Goal: Find specific page/section: Locate a particular part of the current website

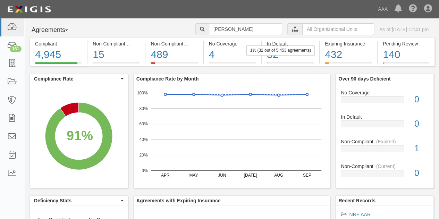
type input "[PERSON_NAME]"
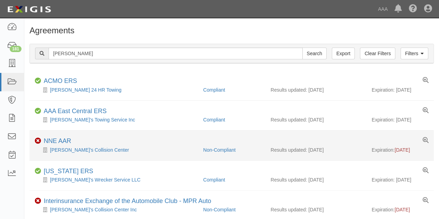
click at [105, 149] on div "Charlie's Collision Center" at bounding box center [116, 150] width 163 height 7
click at [65, 148] on link "Charlie's Collision Center" at bounding box center [89, 150] width 79 height 6
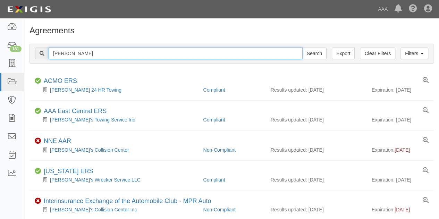
click at [73, 51] on input "charlie" at bounding box center [176, 54] width 254 height 12
type input "c"
type input "handy"
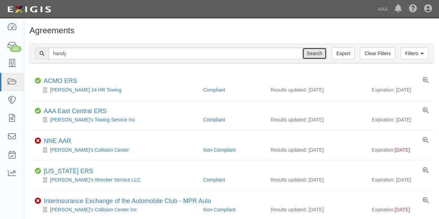
click at [312, 56] on input "Search" at bounding box center [315, 54] width 24 height 12
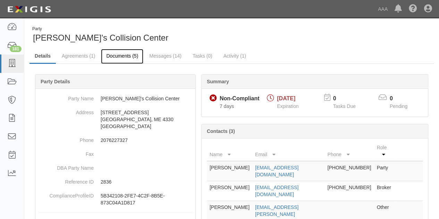
click at [120, 56] on link "Documents (5)" at bounding box center [122, 56] width 42 height 15
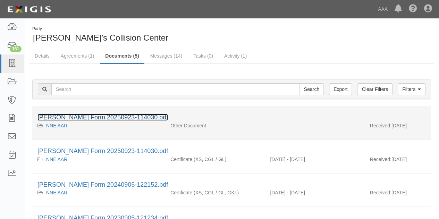
click at [95, 116] on link "ACORD Form 20250923-114030.pdf" at bounding box center [103, 117] width 131 height 7
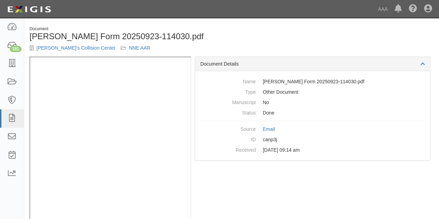
scroll to position [16, 0]
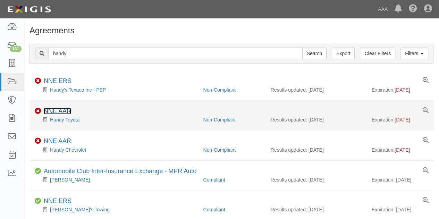
click at [69, 112] on link "NNE AAR" at bounding box center [57, 111] width 27 height 7
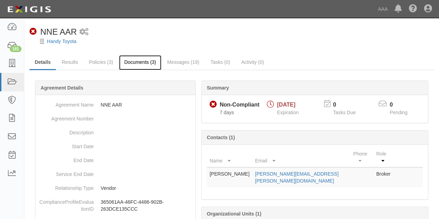
click at [142, 61] on link "Documents (3)" at bounding box center [140, 62] width 42 height 15
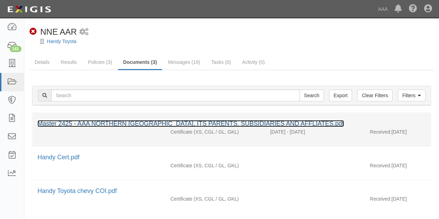
click at [142, 121] on link "Master 2425 - AAA NORTHERN NEW ENGLAND, ITS PARENTS, SUBSIDIARIES AND AFFLIATES…" at bounding box center [191, 123] width 307 height 7
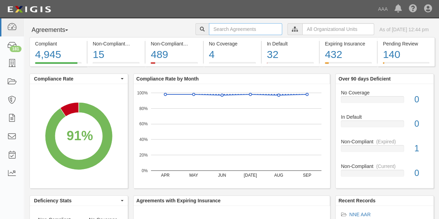
click at [209, 30] on input "text" at bounding box center [245, 29] width 73 height 12
type input "wiscassett"
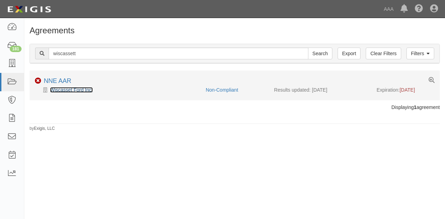
click at [72, 89] on link "Wiscasset Ford Inc." at bounding box center [71, 90] width 43 height 6
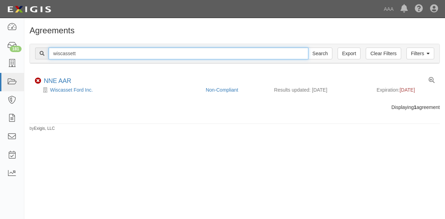
click at [78, 53] on input "wiscassett" at bounding box center [179, 54] width 260 height 12
type input "w"
type input "ace tire"
click at [308, 48] on input "Search" at bounding box center [320, 54] width 24 height 12
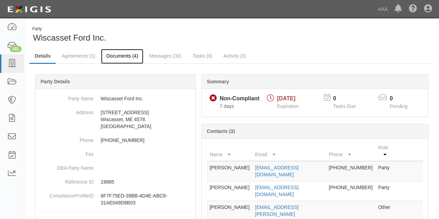
click at [122, 57] on link "Documents (4)" at bounding box center [122, 56] width 42 height 15
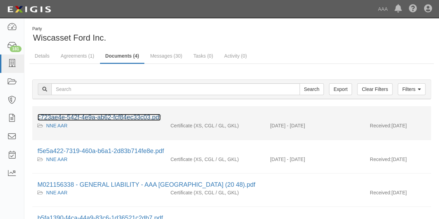
click at [87, 114] on link "c723ae4e-542f-4e9a-ab62-fcf84ec33c03.pdf" at bounding box center [99, 117] width 123 height 7
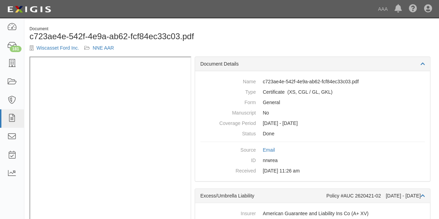
scroll to position [16, 0]
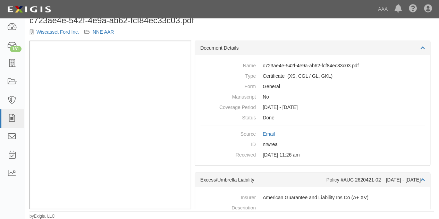
drag, startPoint x: 339, startPoint y: 11, endPoint x: 307, endPoint y: 36, distance: 40.4
click at [307, 36] on div "Document c723ae4e-542f-4e9a-ab62-fcf84ec33c03.pdf Wiscasset Ford Inc. NNE AAR" at bounding box center [231, 25] width 415 height 31
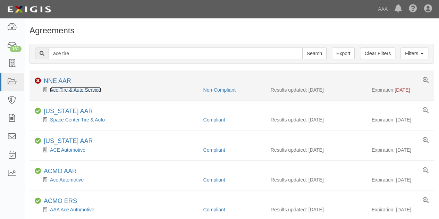
click at [69, 90] on link "Ace Tire & Auto Service" at bounding box center [75, 90] width 51 height 6
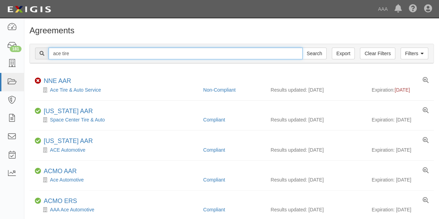
click at [72, 55] on input "ace tire" at bounding box center [176, 54] width 254 height 12
type input "a"
type input "collins"
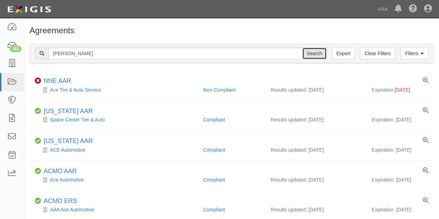
click at [308, 53] on input "Search" at bounding box center [315, 54] width 24 height 12
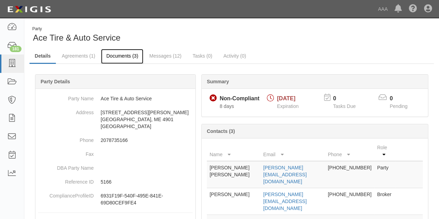
click at [120, 55] on link "Documents (3)" at bounding box center [122, 56] width 42 height 15
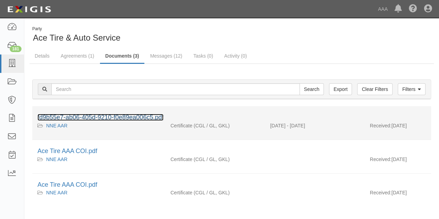
click at [85, 116] on link "fd9b55e7-ab06-405d-9210-f0e89ea006c5.pdf" at bounding box center [101, 117] width 126 height 7
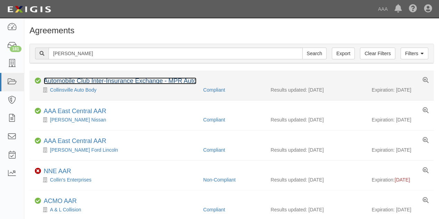
click at [94, 80] on link "Automobile Club Inter-Insurance Exchange - MPR Auto" at bounding box center [120, 80] width 153 height 7
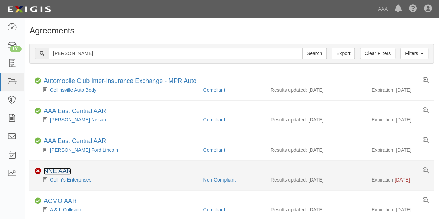
click at [61, 168] on link "NNE AAR" at bounding box center [57, 171] width 27 height 7
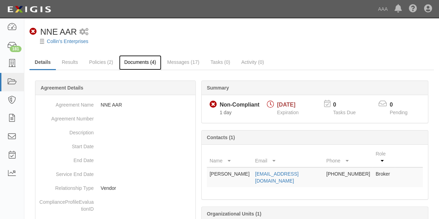
click at [145, 63] on link "Documents (4)" at bounding box center [140, 62] width 42 height 15
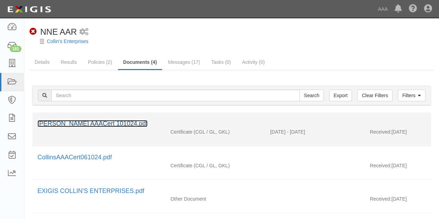
click at [101, 124] on link "[PERSON_NAME] AAACert 101024.pdf" at bounding box center [93, 123] width 110 height 7
